Goal: Check status: Check status

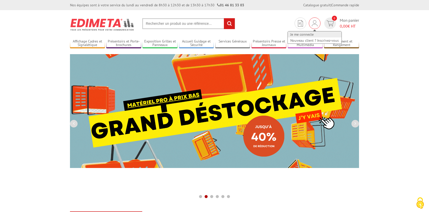
click at [306, 35] on link "Je me connecte" at bounding box center [315, 34] width 54 height 6
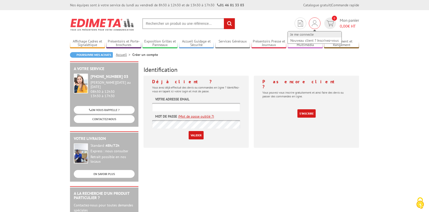
click at [308, 34] on link "Je me connecte" at bounding box center [315, 34] width 54 height 6
click at [167, 98] on label "Votre adresse email" at bounding box center [172, 99] width 34 height 5
click at [169, 107] on input "text" at bounding box center [196, 107] width 88 height 8
type input "jef-06@wanadoo.fr"
click at [189, 131] on input "Valider" at bounding box center [196, 135] width 15 height 8
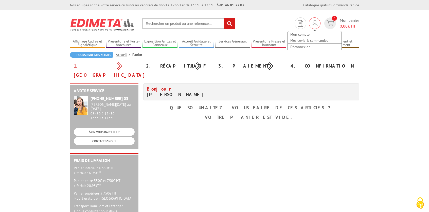
click at [316, 24] on img at bounding box center [315, 23] width 6 height 6
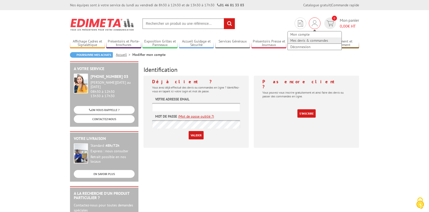
click at [303, 41] on link "Mes devis & commandes" at bounding box center [315, 41] width 54 height 6
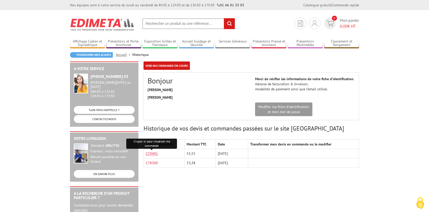
click at [148, 153] on link "C79491" at bounding box center [152, 154] width 12 height 5
click at [157, 25] on input "text" at bounding box center [188, 23] width 93 height 11
paste input "214308"
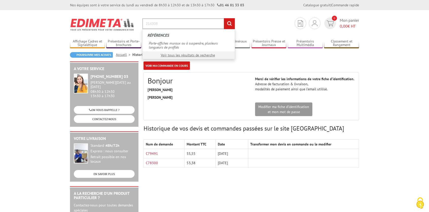
type input "214308"
click at [224, 18] on input "rechercher" at bounding box center [229, 23] width 11 height 11
